Goal: Feedback & Contribution: Submit feedback/report problem

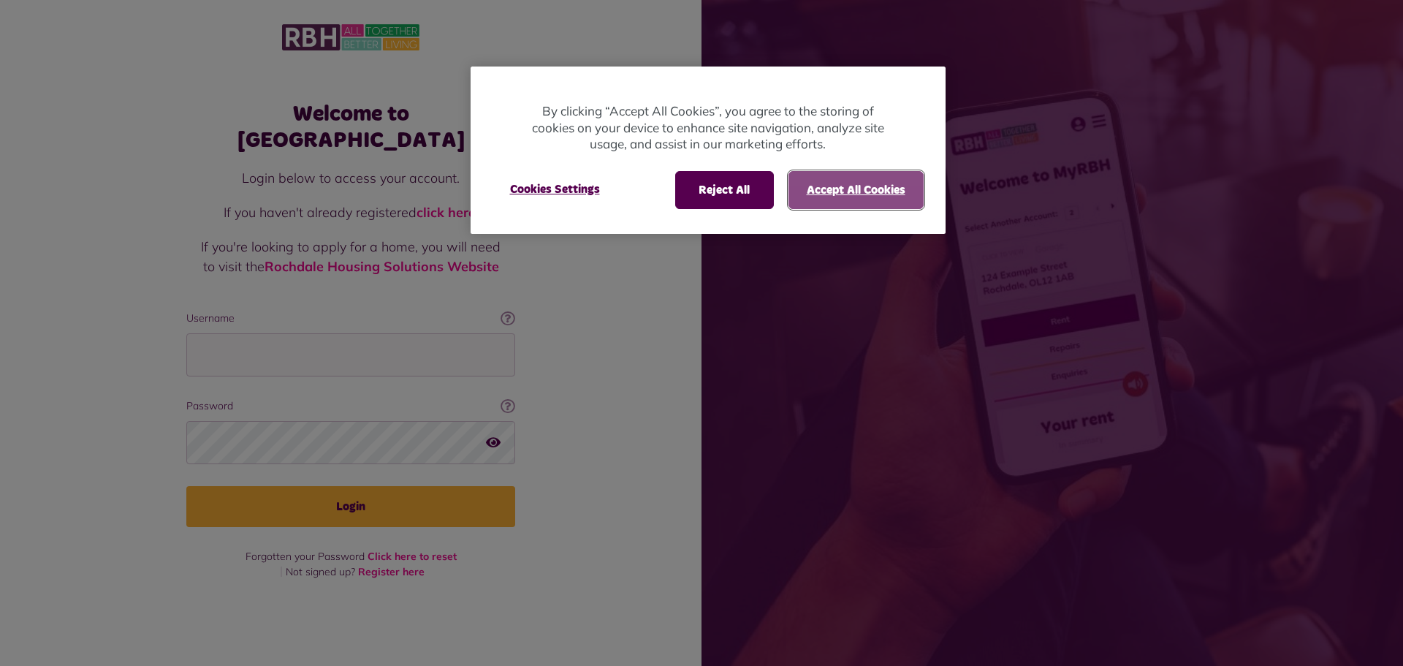
click at [822, 181] on button "Accept All Cookies" at bounding box center [856, 190] width 135 height 38
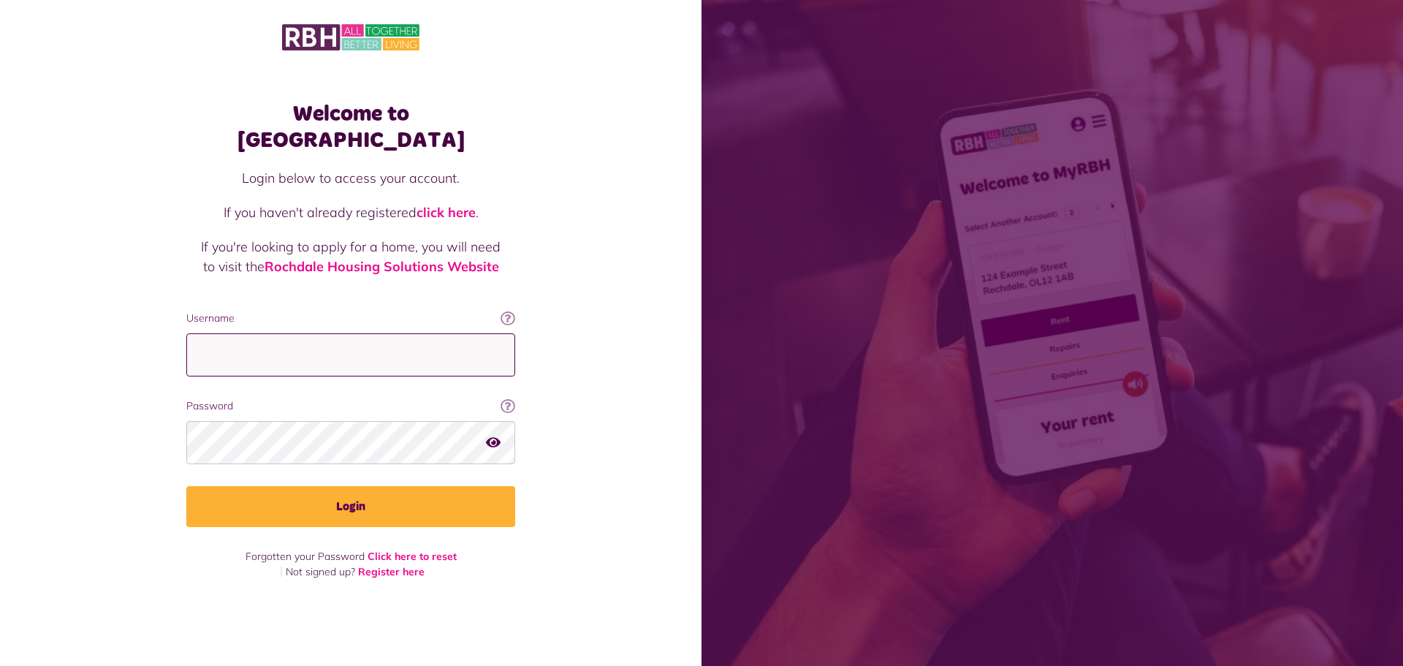
click at [223, 344] on input "Username" at bounding box center [350, 354] width 329 height 43
type input "**********"
click at [186, 486] on button "Login" at bounding box center [350, 506] width 329 height 41
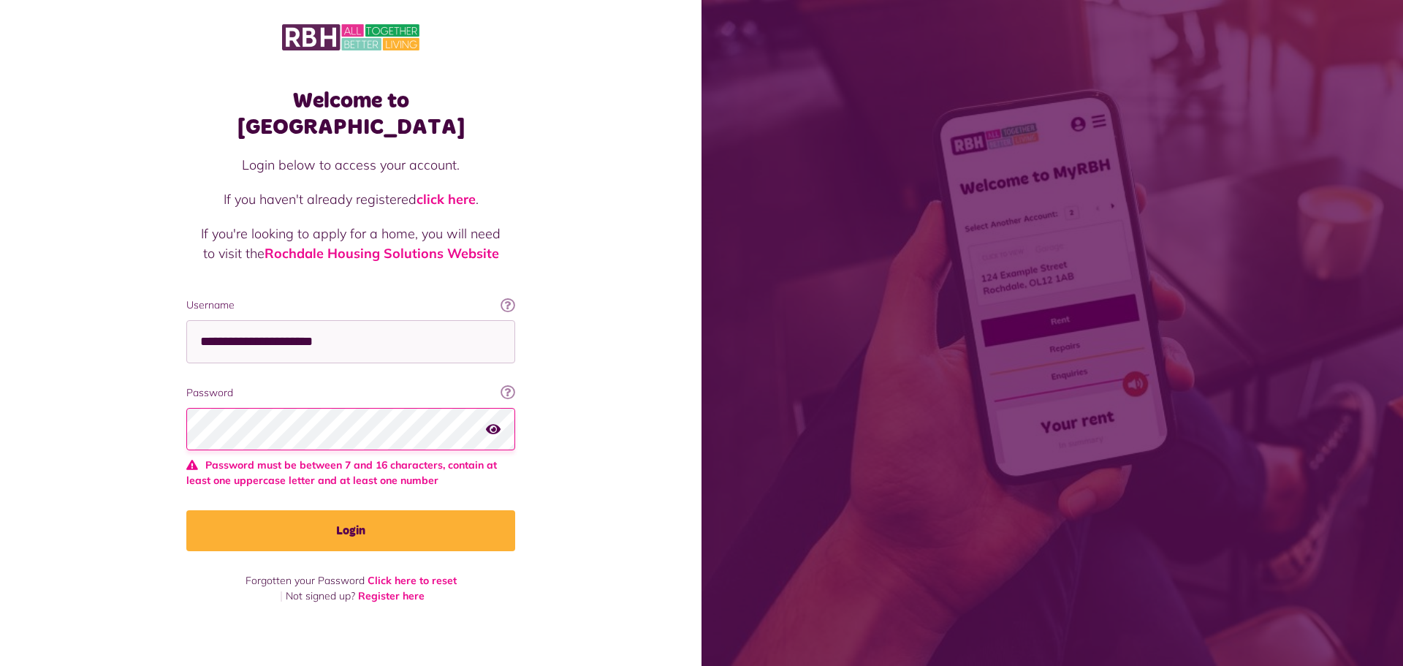
click at [498, 422] on icon "button" at bounding box center [493, 428] width 15 height 13
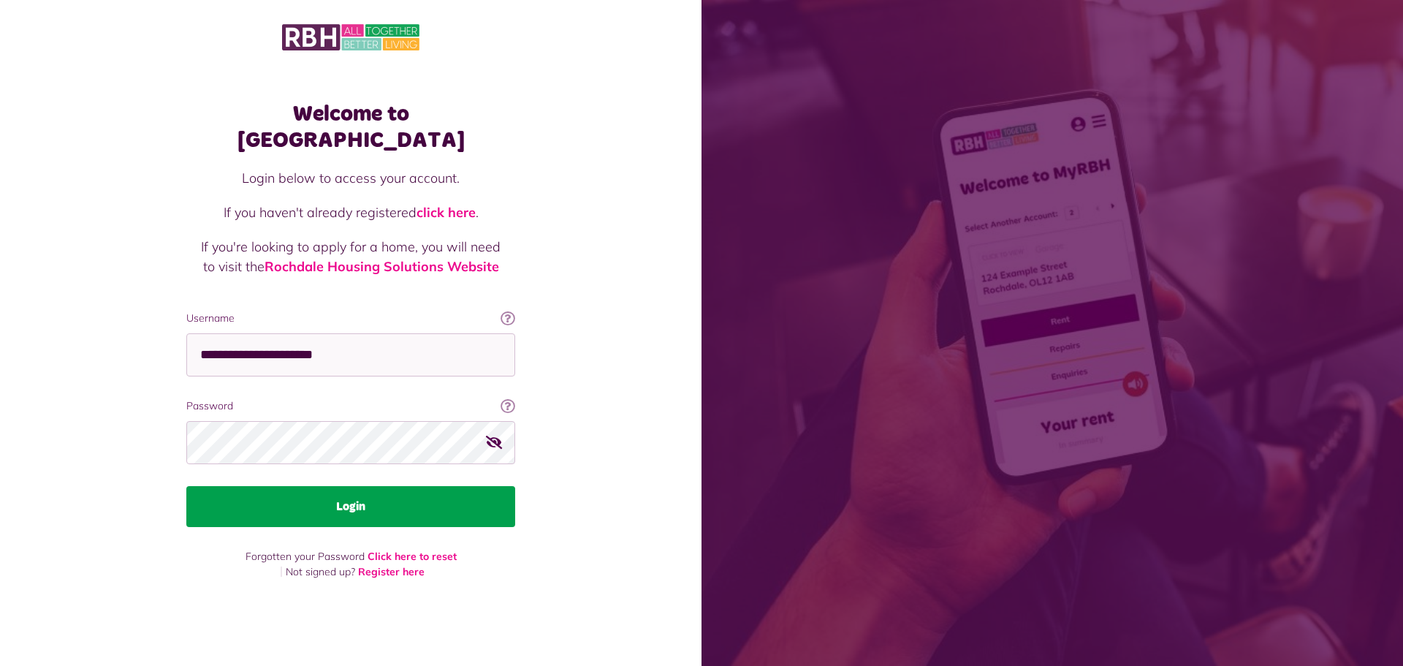
click at [352, 495] on button "Login" at bounding box center [350, 506] width 329 height 41
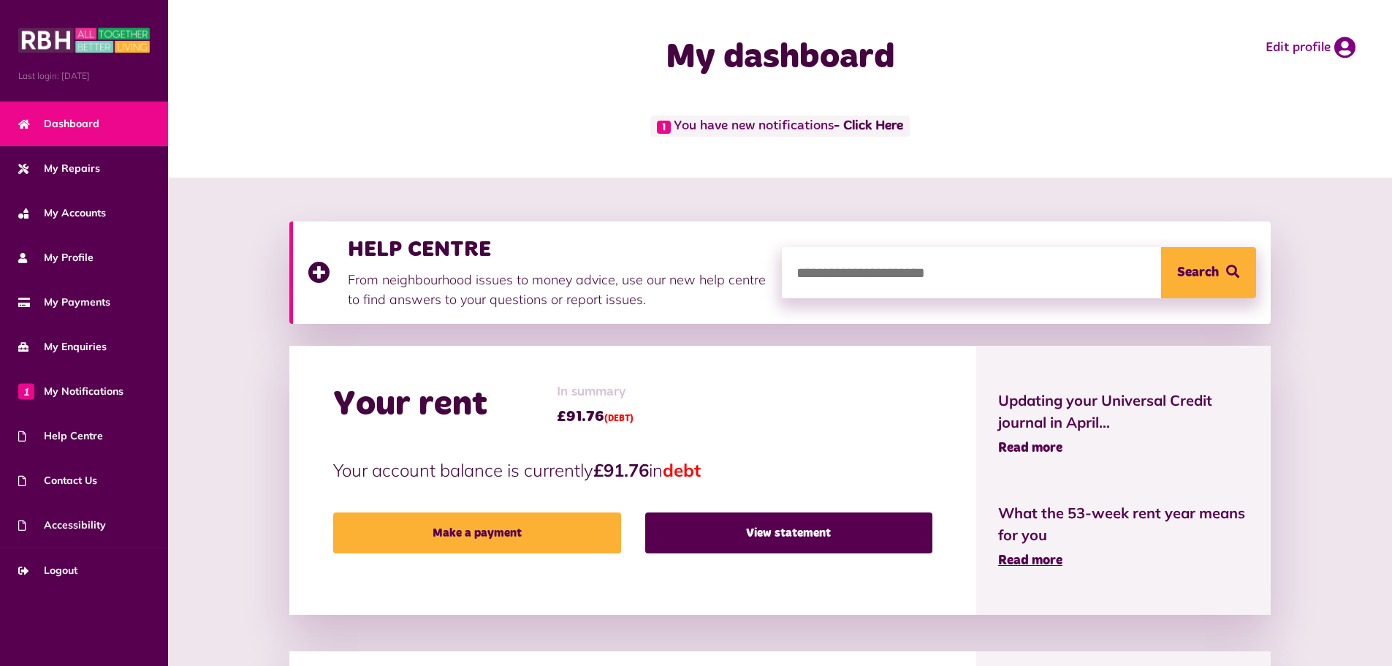
click at [1044, 447] on span "Read more" at bounding box center [1030, 447] width 64 height 13
click at [61, 489] on link "Contact Us" at bounding box center [84, 480] width 168 height 45
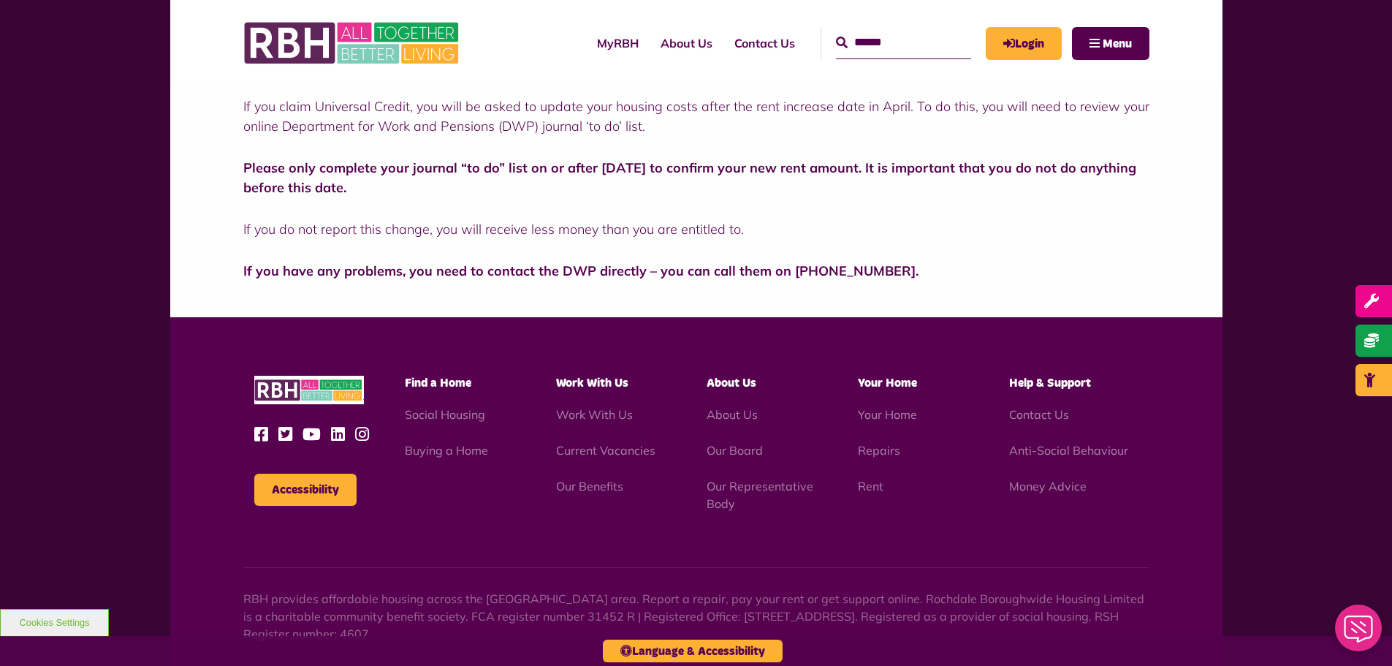
scroll to position [146, 0]
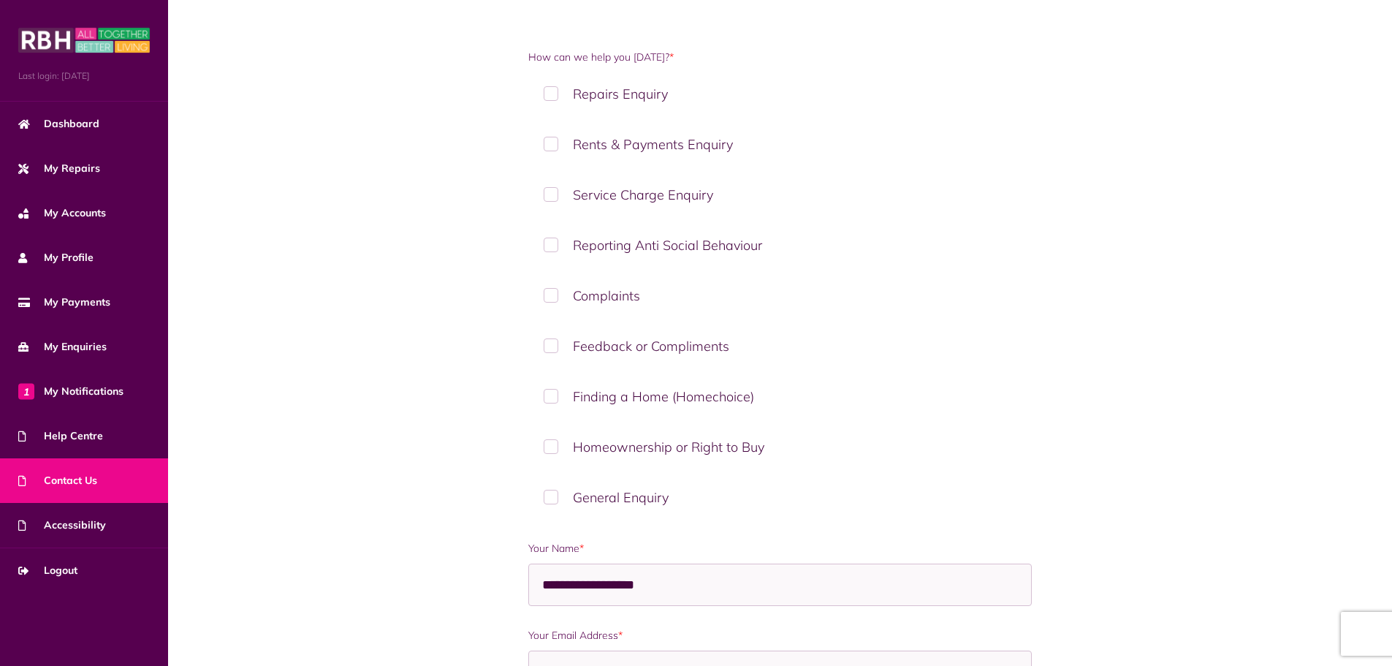
scroll to position [146, 0]
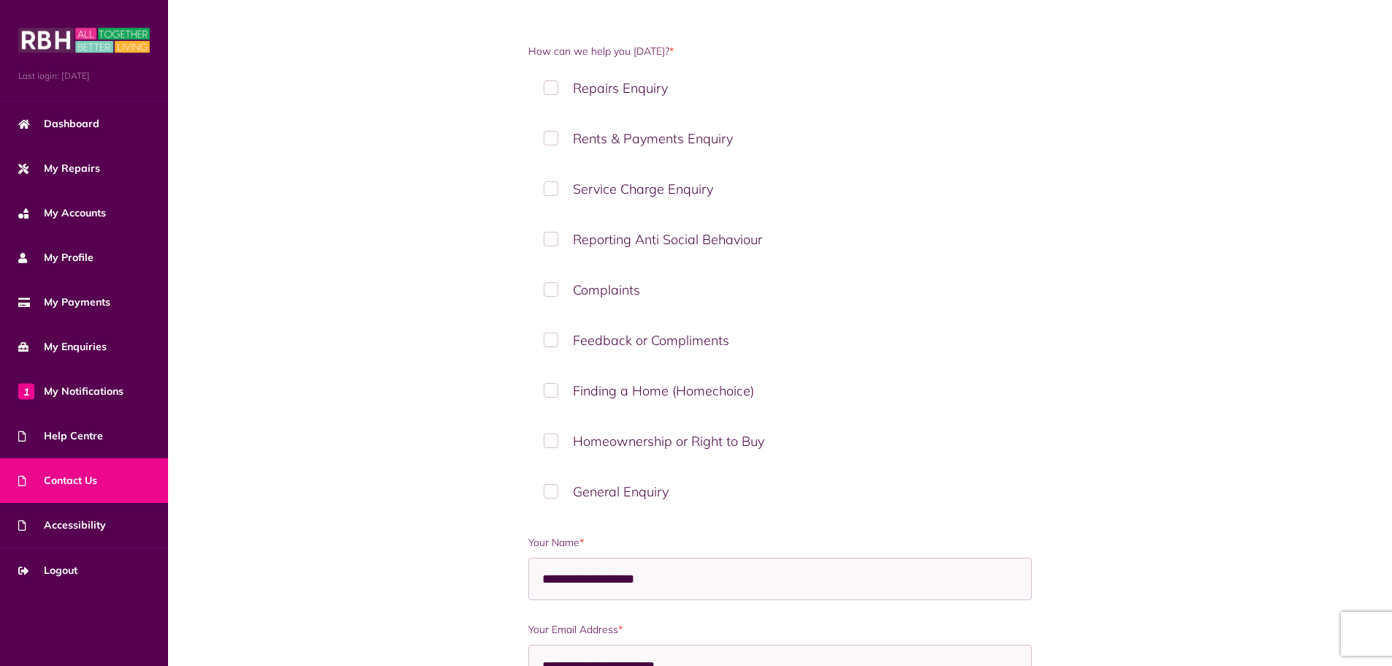
click at [553, 289] on label "Complaints" at bounding box center [780, 289] width 504 height 43
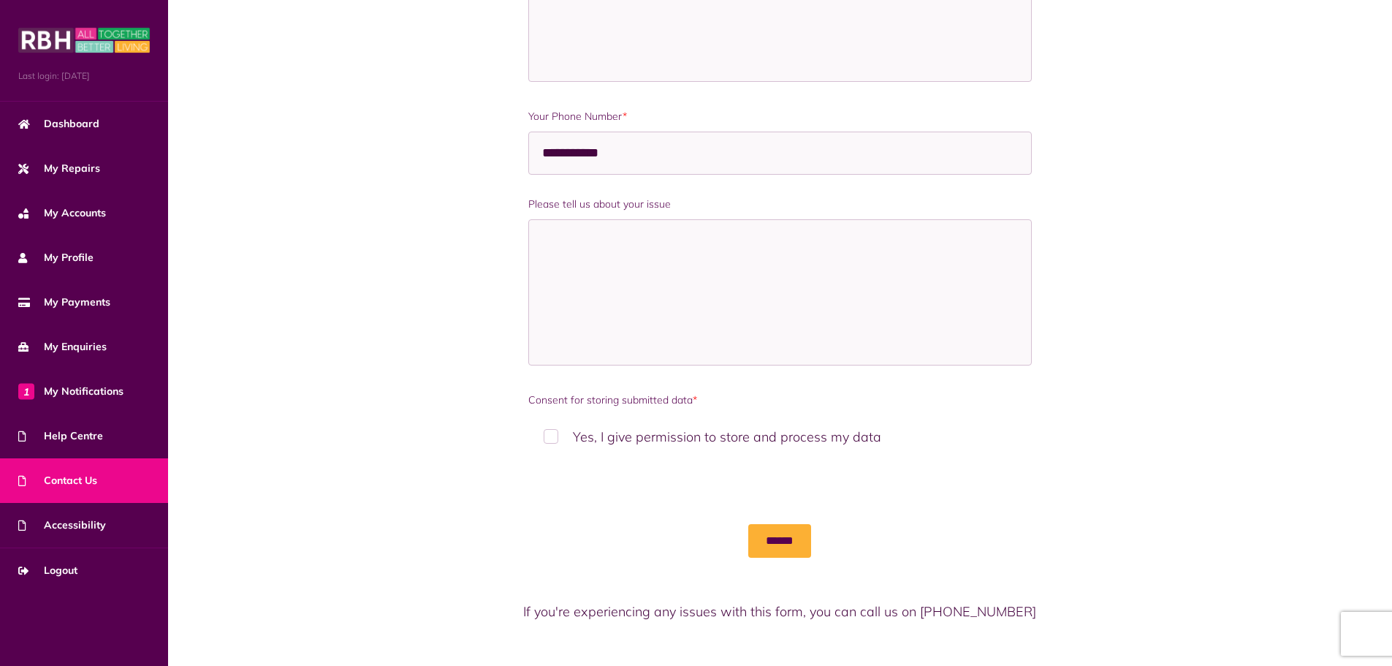
scroll to position [950, 0]
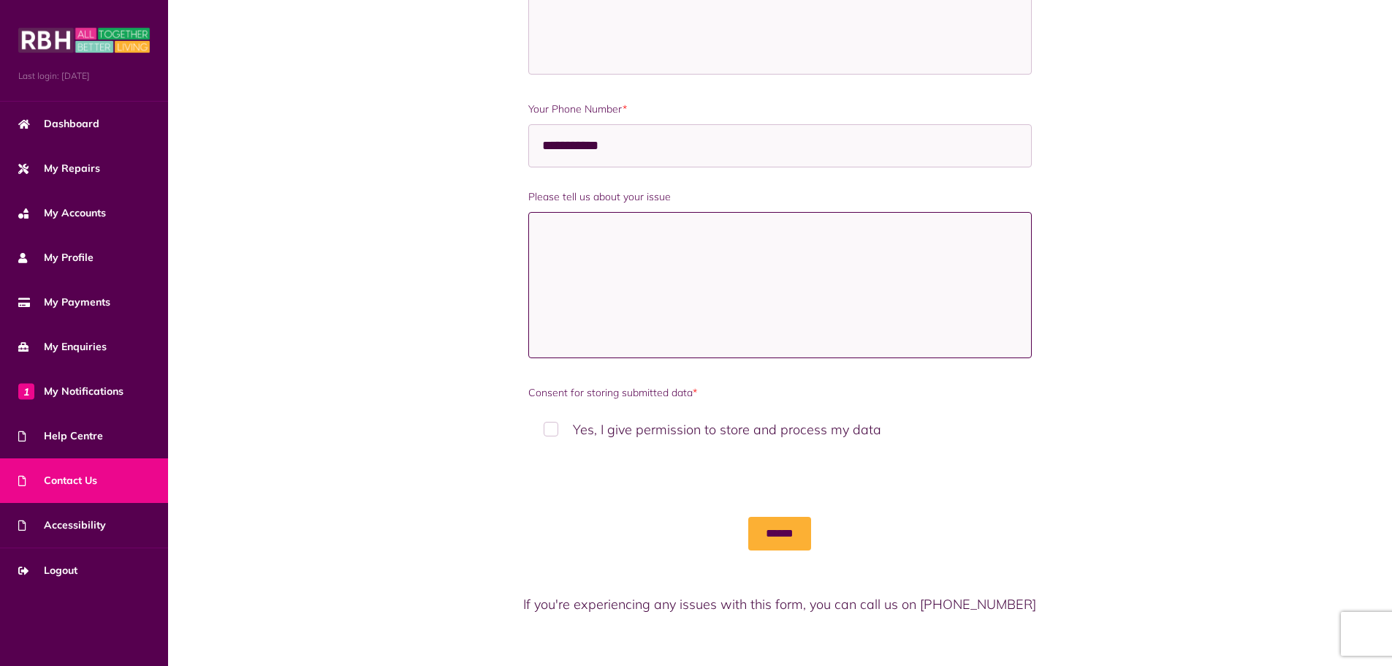
click at [537, 236] on textarea "Please tell us about your issue" at bounding box center [780, 285] width 504 height 146
type textarea "*"
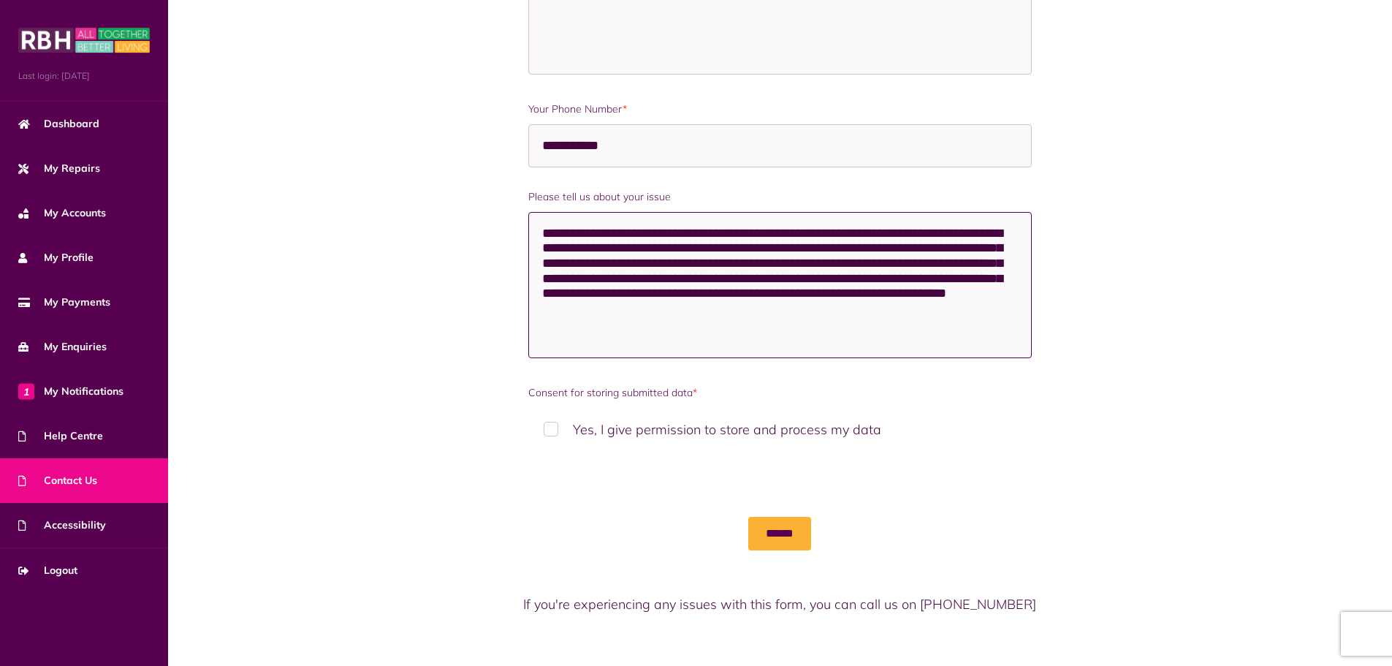
type textarea "**********"
click at [547, 428] on label "Yes, I give permission to store and process my data" at bounding box center [780, 429] width 504 height 43
click at [766, 534] on input "******" at bounding box center [779, 534] width 63 height 34
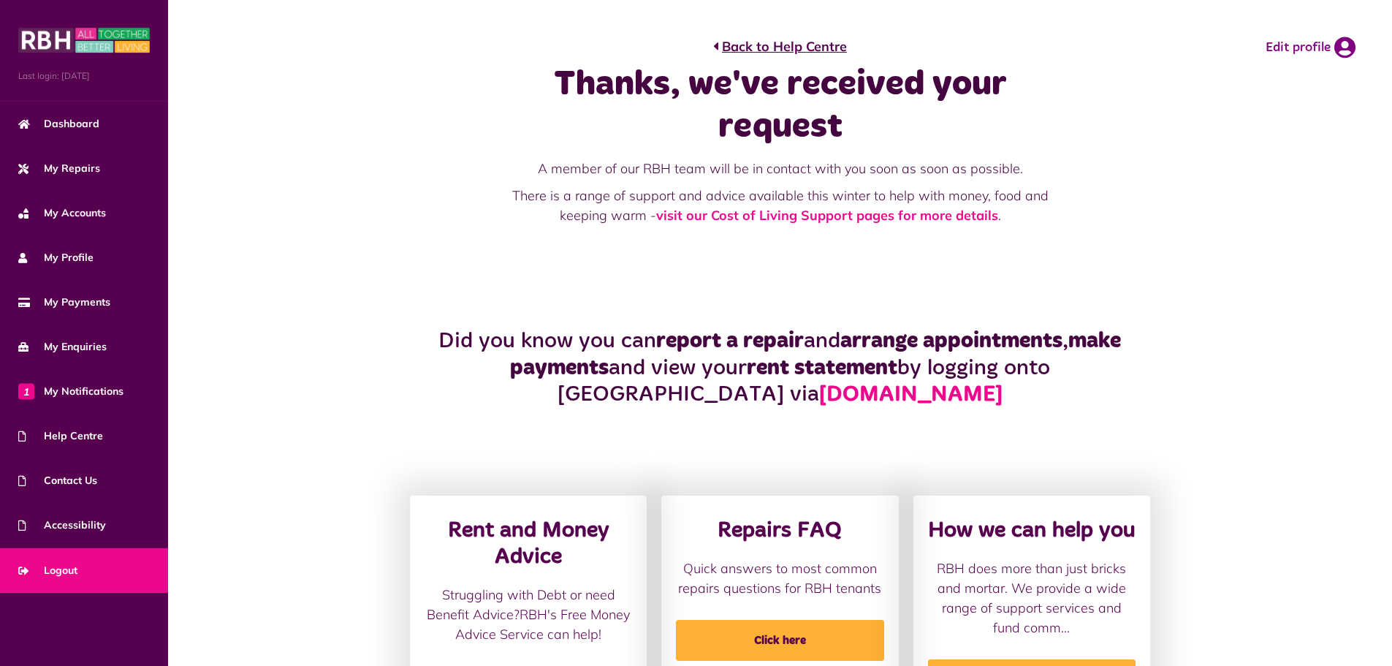
click at [54, 562] on link "Logout" at bounding box center [84, 570] width 168 height 45
